Goal: Find specific page/section: Find specific page/section

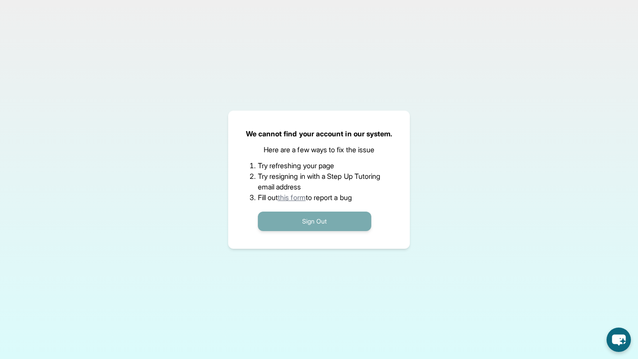
click at [340, 216] on button "Sign Out" at bounding box center [314, 221] width 113 height 19
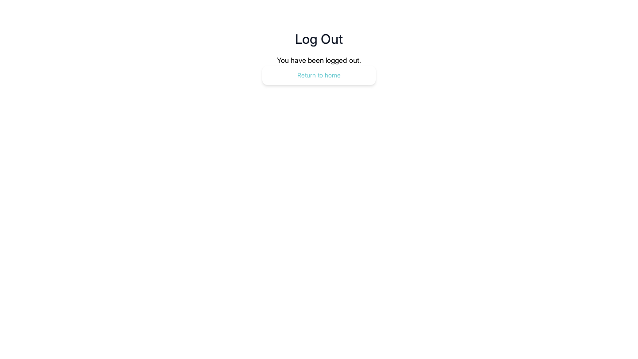
click at [329, 79] on button "Return to home" at bounding box center [318, 75] width 113 height 19
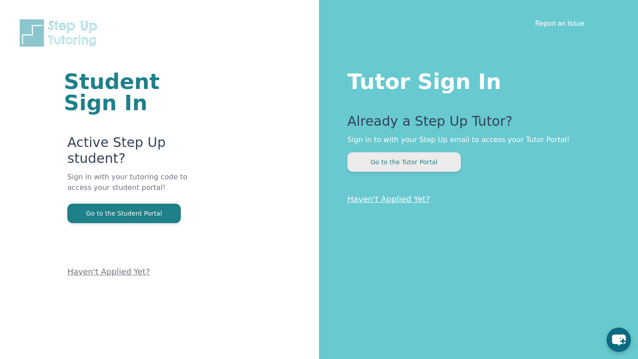
click at [394, 159] on button "Go to the Tutor Portal" at bounding box center [403, 161] width 113 height 19
click at [405, 162] on button "Go to the Tutor Portal" at bounding box center [403, 161] width 113 height 19
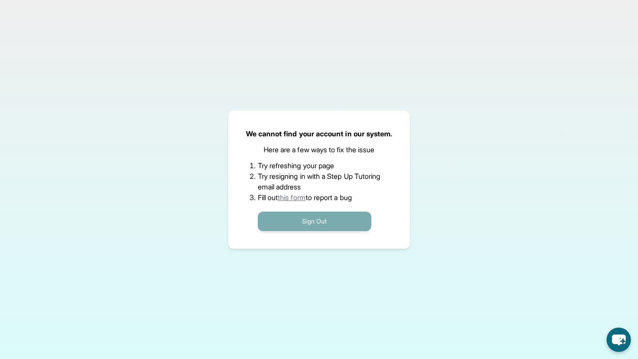
click at [311, 218] on button "Sign Out" at bounding box center [314, 221] width 113 height 19
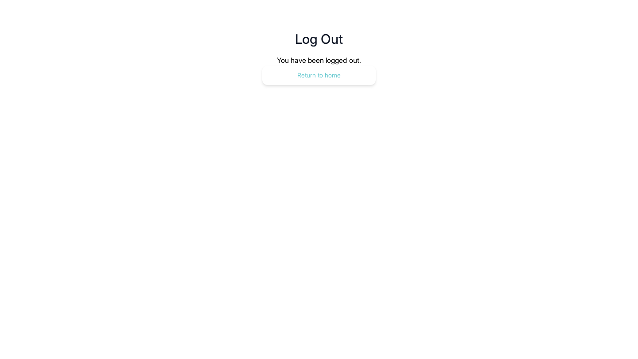
click at [319, 78] on button "Return to home" at bounding box center [318, 75] width 113 height 19
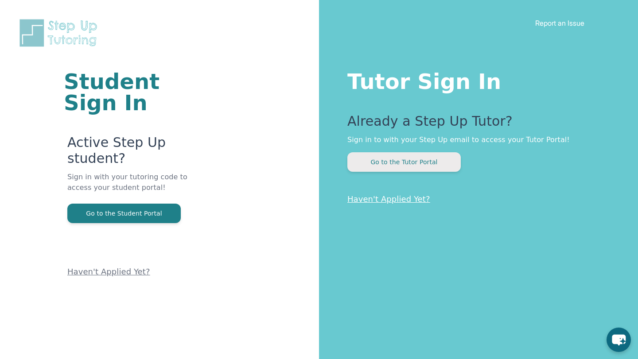
click at [410, 157] on button "Go to the Tutor Portal" at bounding box center [403, 161] width 113 height 19
click at [409, 163] on button "Go to the Tutor Portal" at bounding box center [403, 161] width 113 height 19
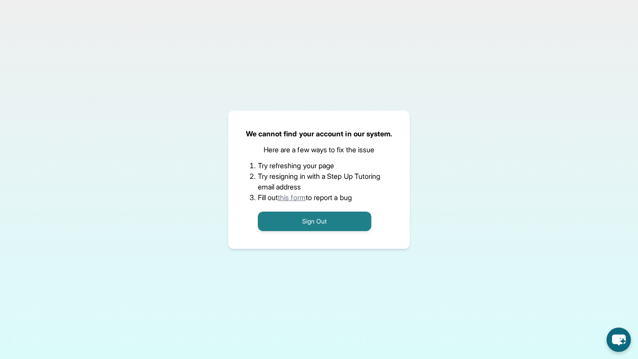
click at [296, 196] on link "this form" at bounding box center [292, 197] width 28 height 9
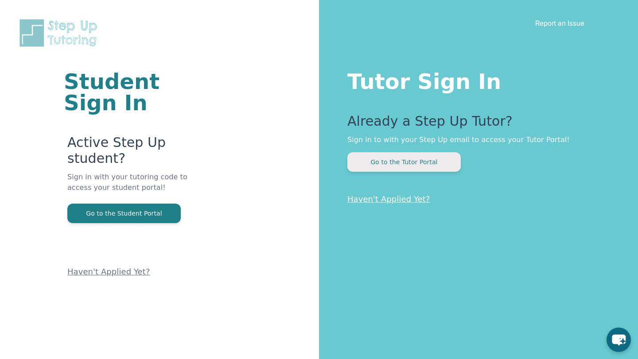
click at [422, 160] on button "Go to the Tutor Portal" at bounding box center [403, 161] width 113 height 19
click at [399, 163] on button "Go to the Tutor Portal" at bounding box center [403, 161] width 113 height 19
